Goal: Task Accomplishment & Management: Complete application form

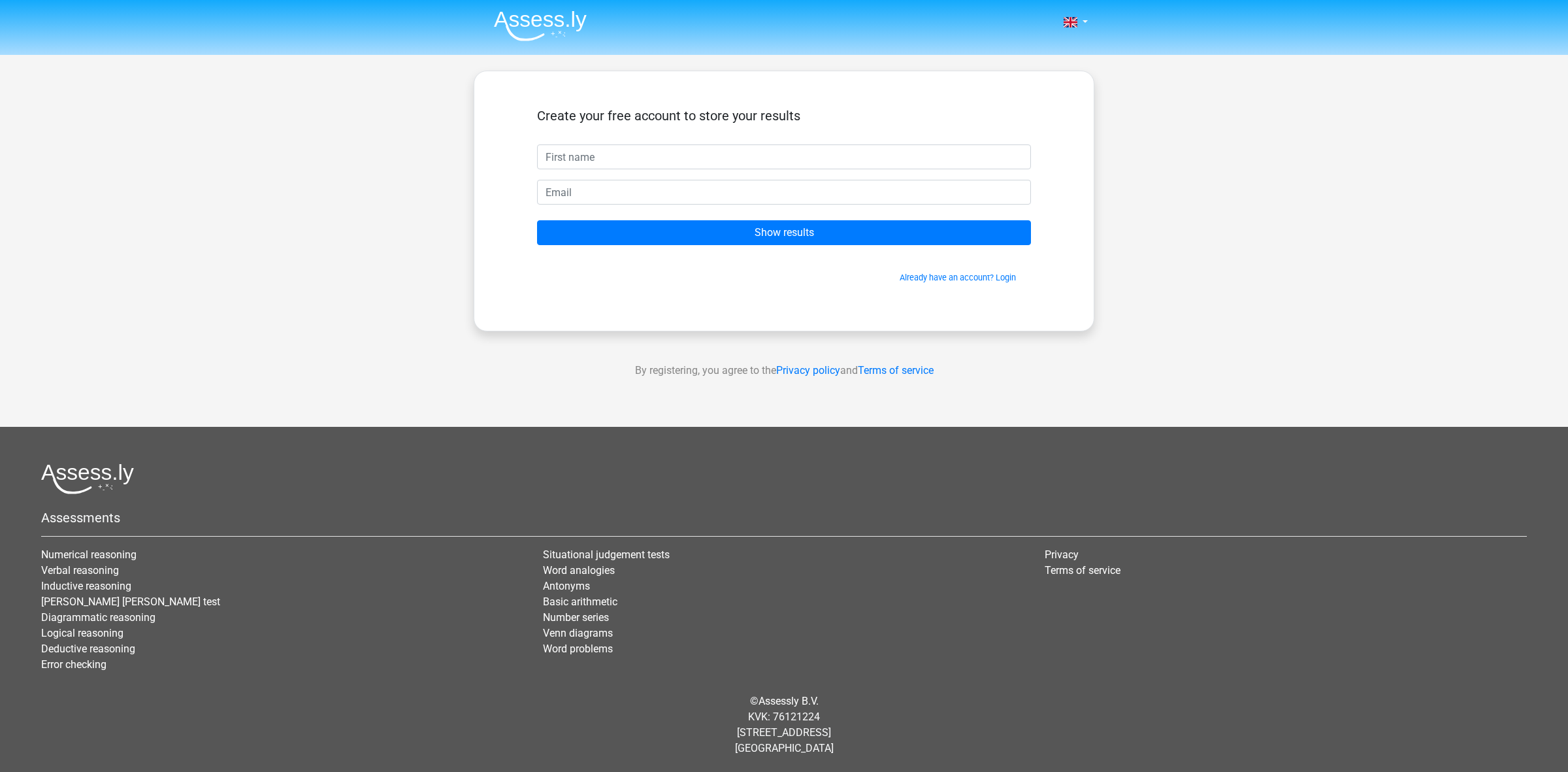
click at [624, 160] on input "text" at bounding box center [784, 156] width 494 height 25
type input "William"
click at [616, 191] on input "email" at bounding box center [784, 192] width 494 height 25
type input "[PERSON_NAME][EMAIL_ADDRESS][PERSON_NAME][DOMAIN_NAME]"
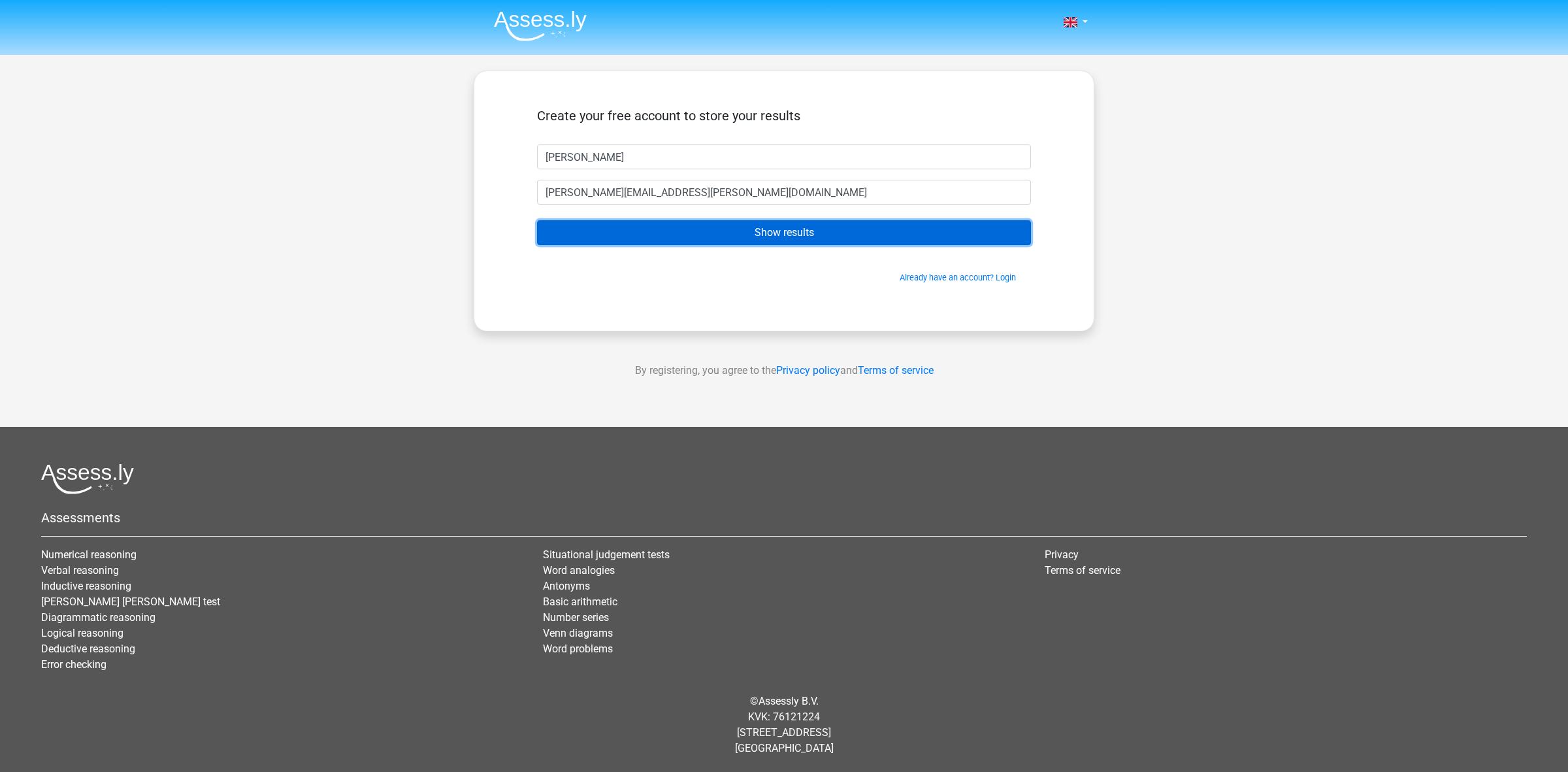
click at [785, 236] on input "Show results" at bounding box center [784, 232] width 494 height 25
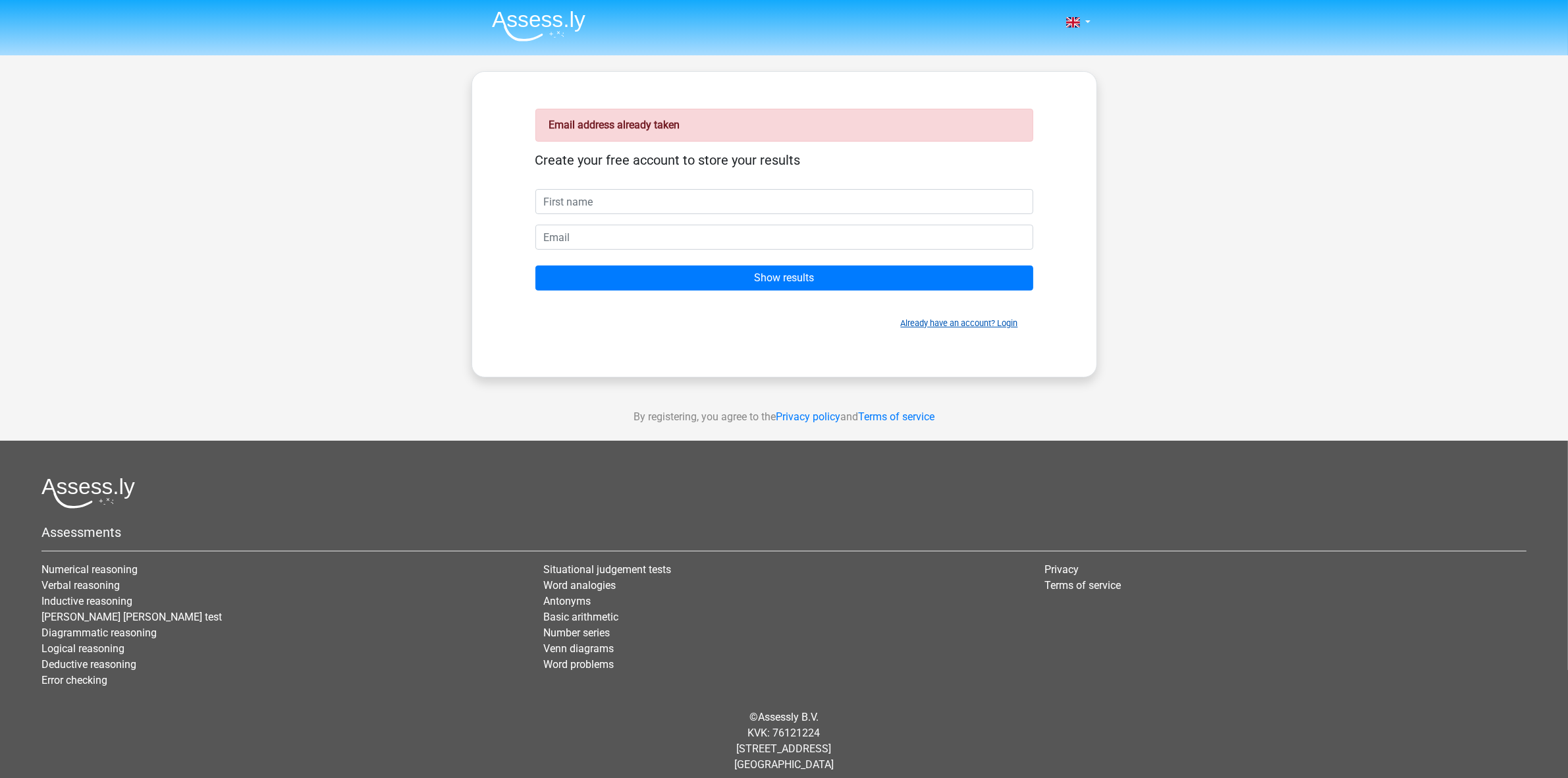
click at [988, 324] on link "Already have an account? Login" at bounding box center [959, 322] width 117 height 10
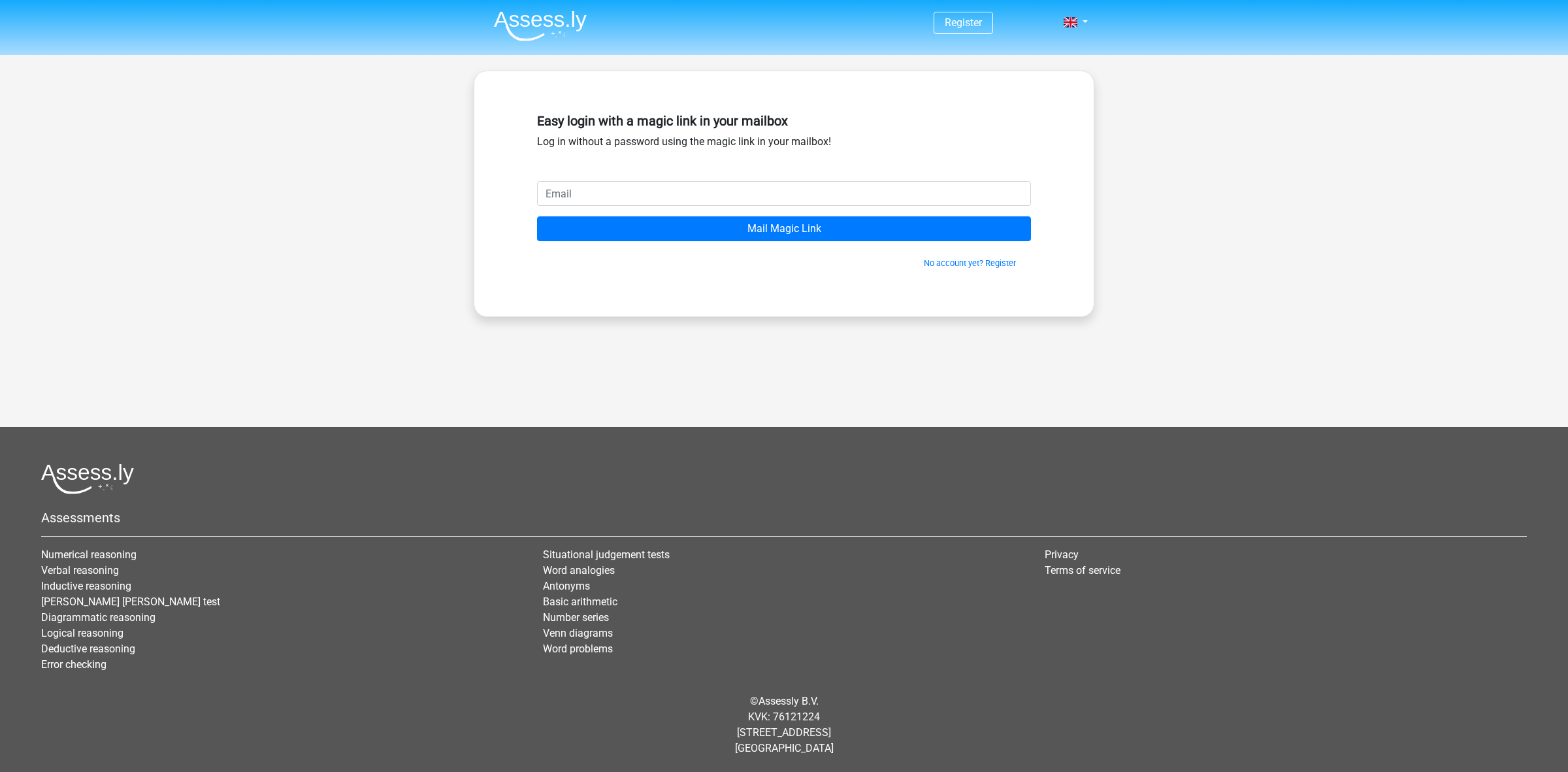
click at [658, 198] on input "email" at bounding box center [784, 193] width 494 height 25
type input "[PERSON_NAME][EMAIL_ADDRESS][PERSON_NAME][DOMAIN_NAME]"
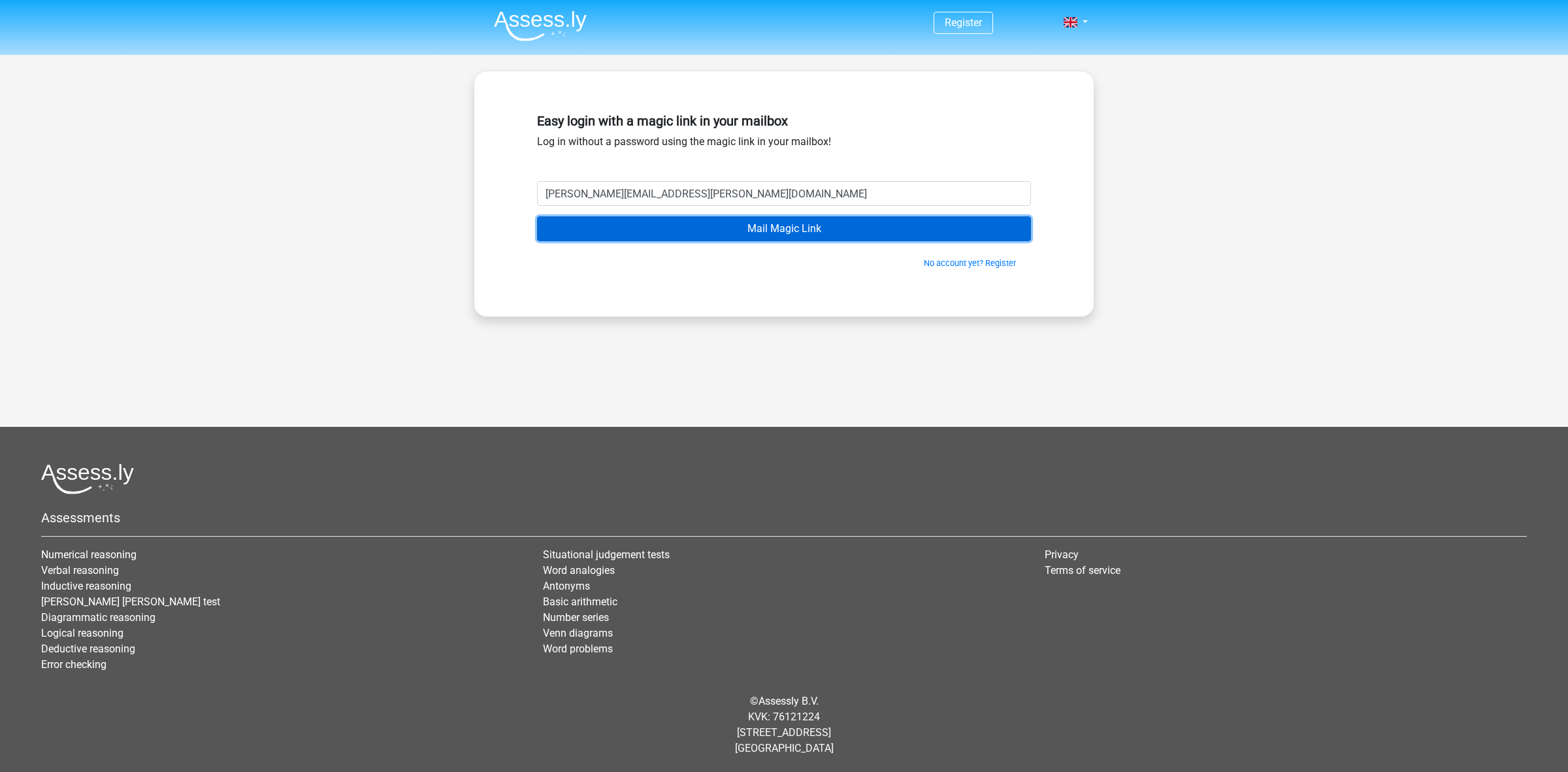
click at [834, 238] on input "Mail Magic Link" at bounding box center [784, 228] width 494 height 25
